Goal: Task Accomplishment & Management: Complete application form

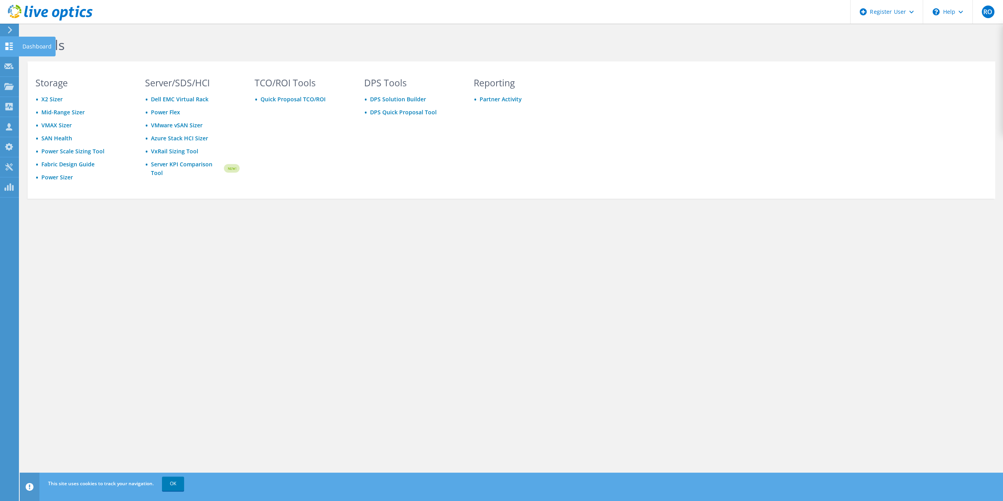
click at [13, 43] on icon at bounding box center [8, 46] width 9 height 7
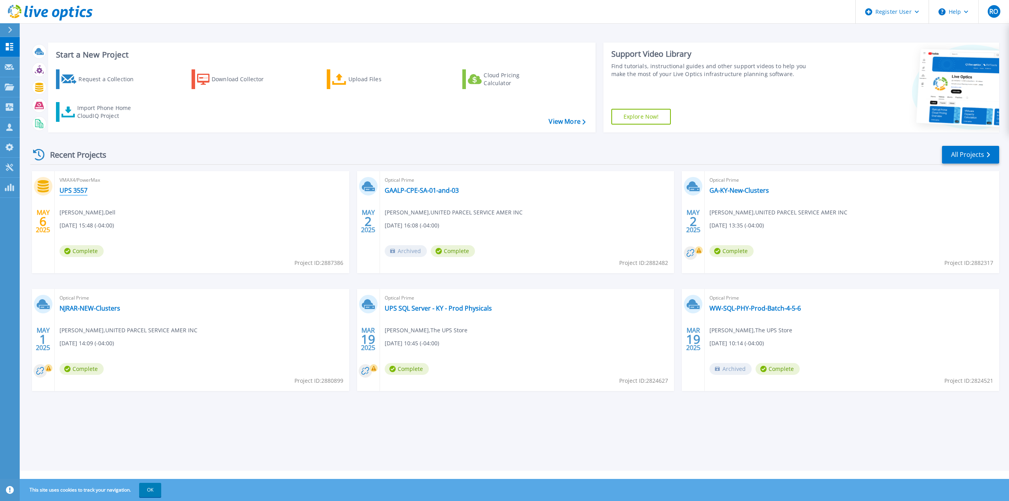
click at [78, 192] on link "UPS 3557" at bounding box center [74, 190] width 28 height 8
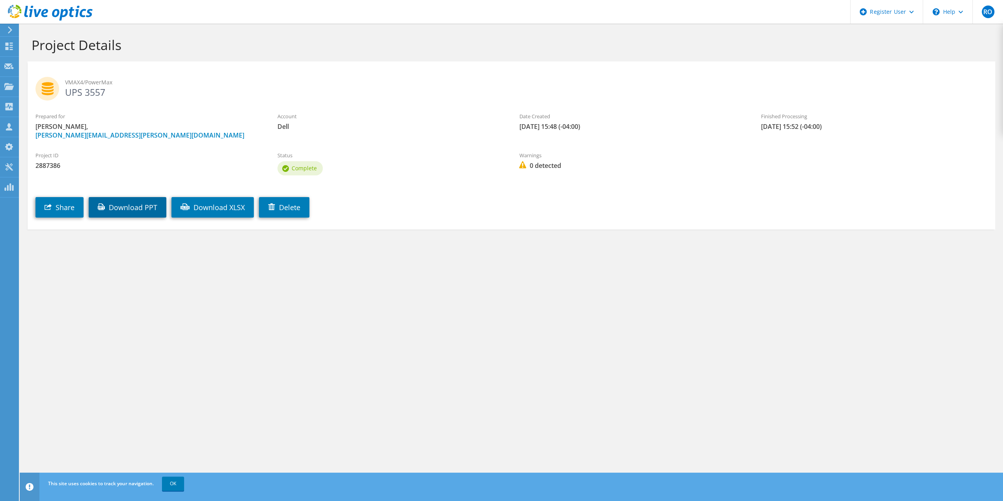
click at [140, 204] on link "Download PPT" at bounding box center [128, 207] width 78 height 21
click at [281, 323] on div "Project Details VMAX4/PowerMax UPS 3557 Prepared for Adam Rosenberg, Adam.Rosen…" at bounding box center [512, 262] width 984 height 477
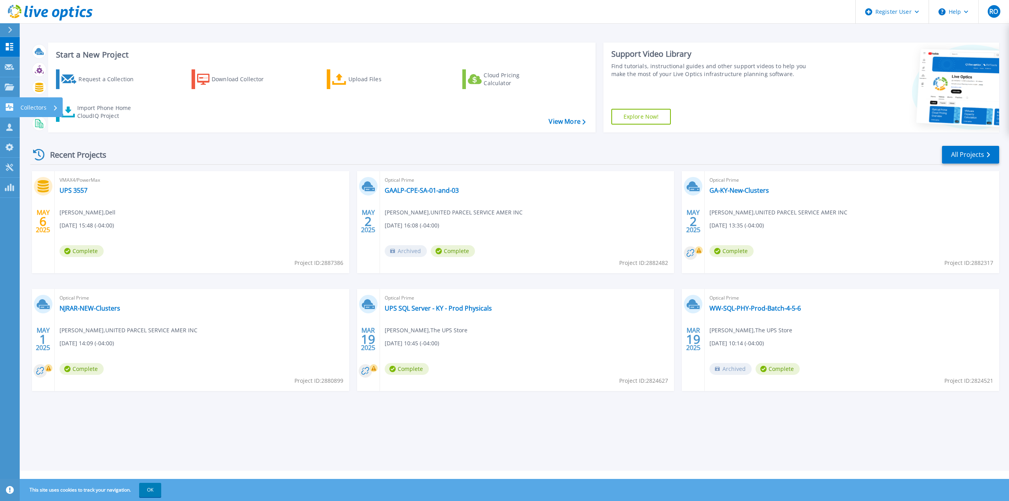
click at [30, 105] on p "Collectors" at bounding box center [34, 107] width 26 height 21
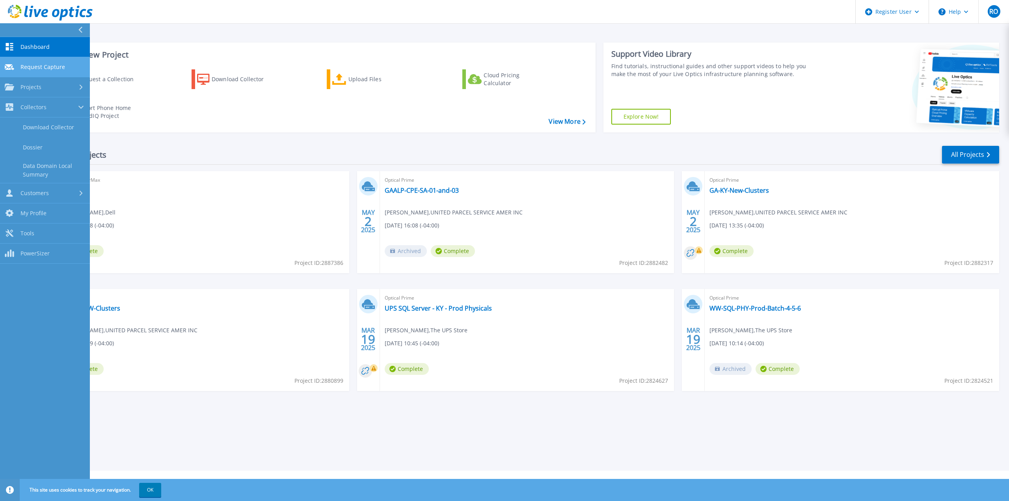
click at [43, 66] on span "Request Capture" at bounding box center [43, 66] width 45 height 7
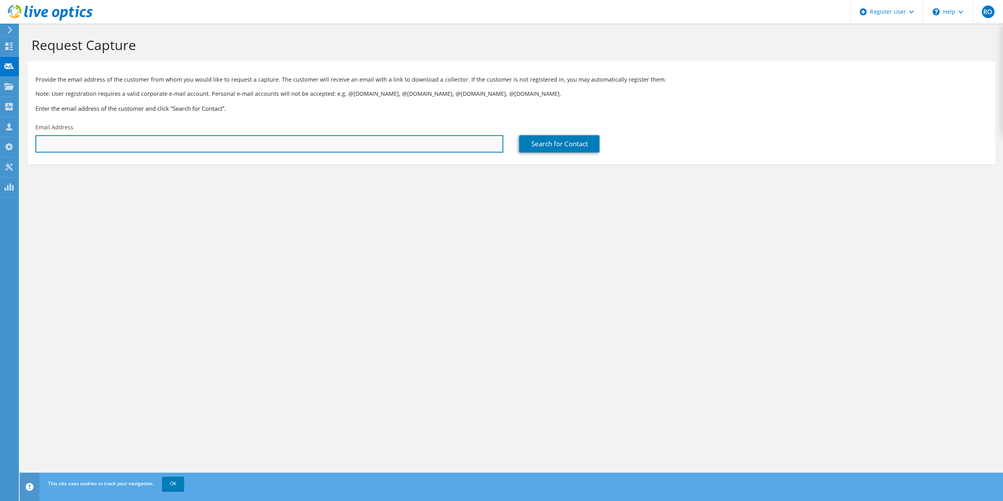
click at [95, 149] on input "text" at bounding box center [269, 143] width 468 height 17
click at [66, 149] on input "text" at bounding box center [269, 143] width 468 height 17
paste input "sananthapadmanabha@ups.com"
type input "sananthapadmanabha@ups.com"
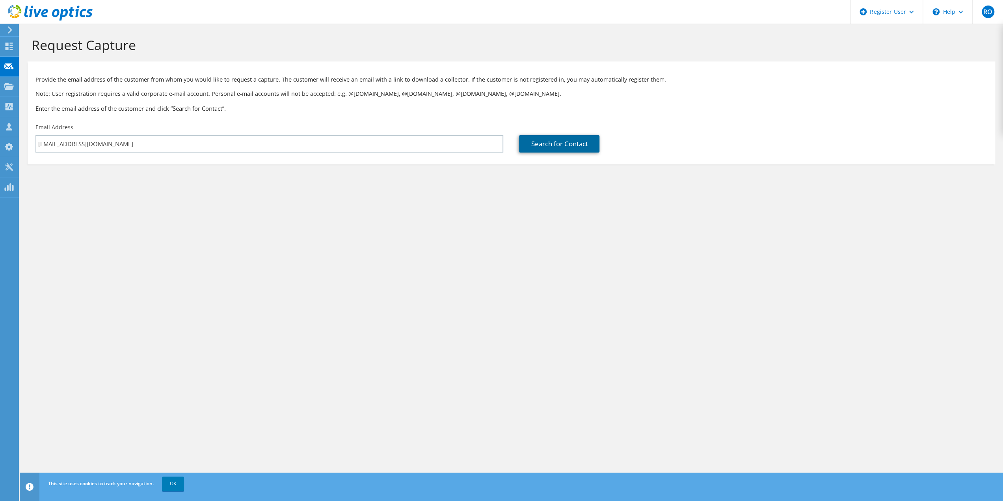
click at [582, 142] on link "Search for Contact" at bounding box center [559, 143] width 80 height 17
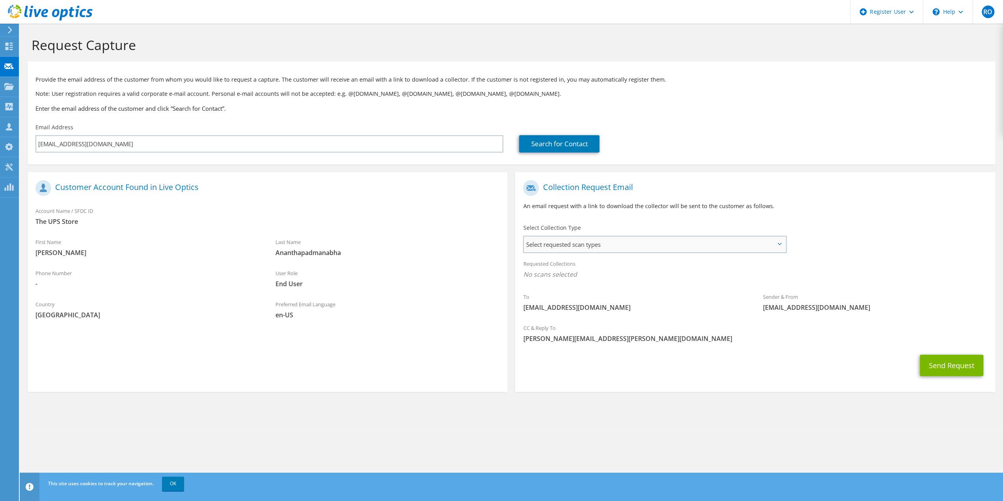
click at [775, 246] on span "Select requested scan types" at bounding box center [654, 245] width 261 height 16
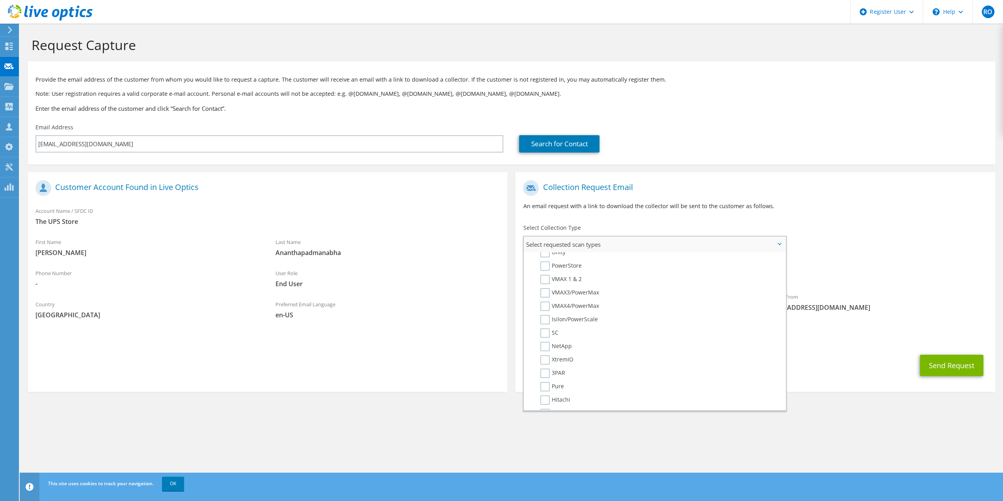
scroll to position [158, 0]
click at [548, 280] on label "PowerStore" at bounding box center [561, 275] width 41 height 9
click at [0, 0] on input "PowerStore" at bounding box center [0, 0] width 0 height 0
click at [544, 316] on label "VMAX4/PowerMax" at bounding box center [570, 315] width 59 height 9
click at [0, 0] on input "VMAX4/PowerMax" at bounding box center [0, 0] width 0 height 0
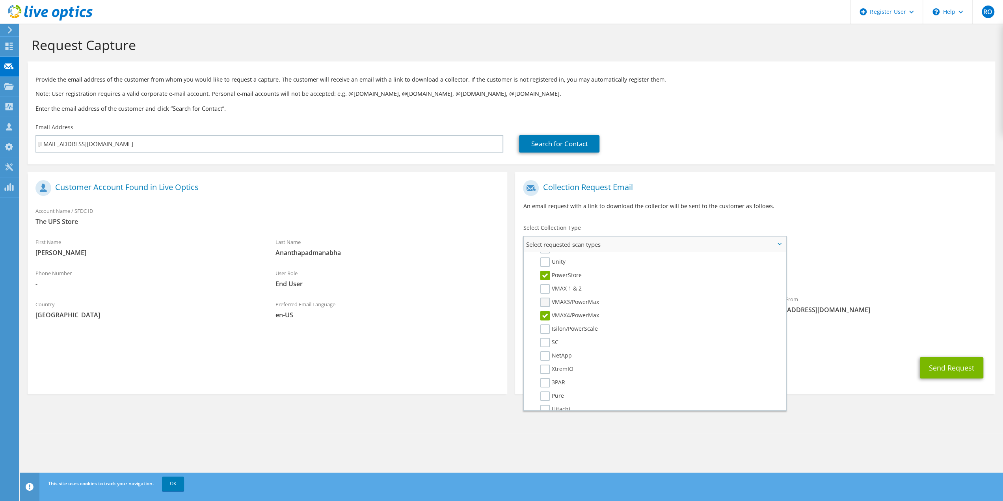
click at [545, 305] on label "VMAX3/PowerMax" at bounding box center [570, 302] width 59 height 9
click at [0, 0] on input "VMAX3/PowerMax" at bounding box center [0, 0] width 0 height 0
click at [547, 306] on label "XtremIO" at bounding box center [557, 310] width 33 height 9
click at [0, 0] on input "XtremIO" at bounding box center [0, 0] width 0 height 0
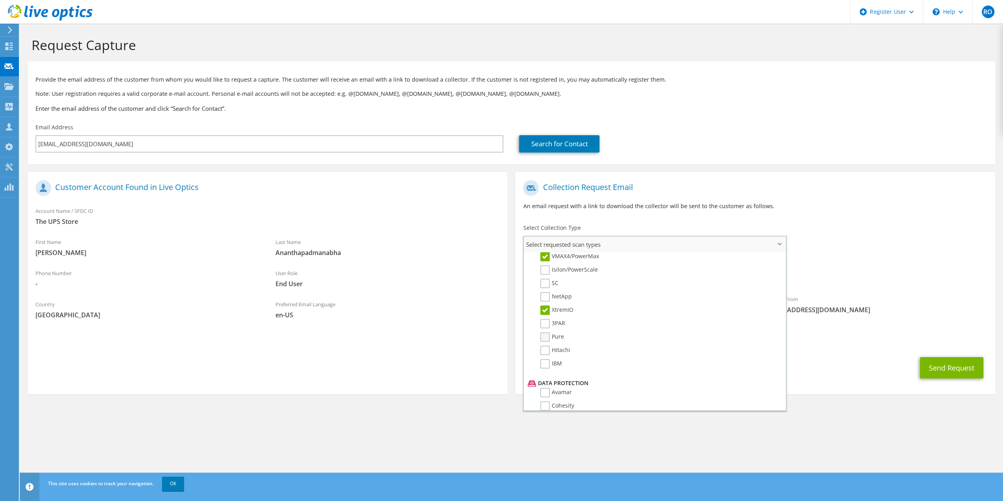
click at [545, 340] on label "Pure" at bounding box center [553, 336] width 24 height 9
click at [0, 0] on input "Pure" at bounding box center [0, 0] width 0 height 0
click at [545, 368] on label "IBM" at bounding box center [552, 363] width 22 height 9
click at [0, 0] on input "IBM" at bounding box center [0, 0] width 0 height 0
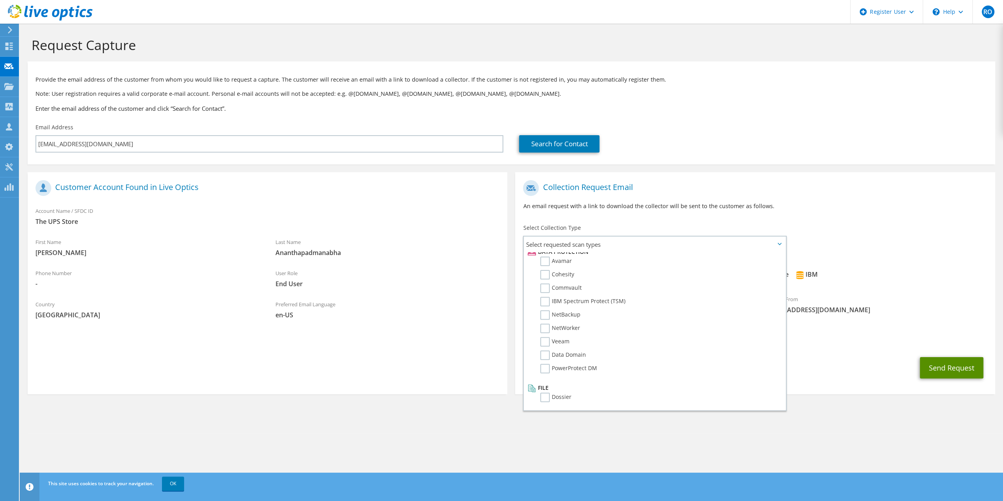
click at [964, 367] on button "Send Request" at bounding box center [951, 367] width 63 height 21
